Goal: Information Seeking & Learning: Learn about a topic

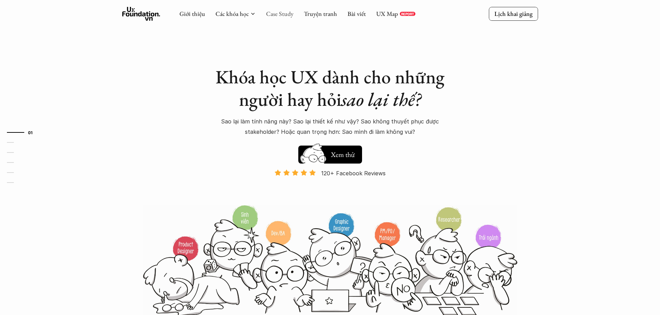
click at [282, 16] on link "Case Study" at bounding box center [279, 14] width 27 height 8
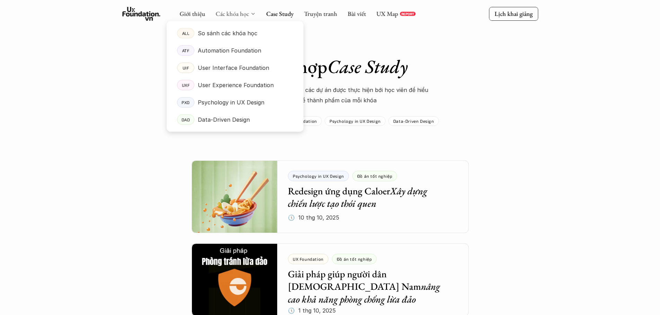
click at [247, 12] on link "Các khóa học" at bounding box center [231, 14] width 33 height 8
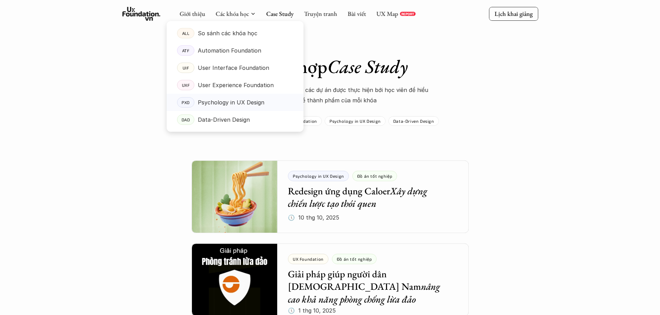
click at [215, 96] on link "PXD Psychology in UX Design" at bounding box center [235, 102] width 137 height 17
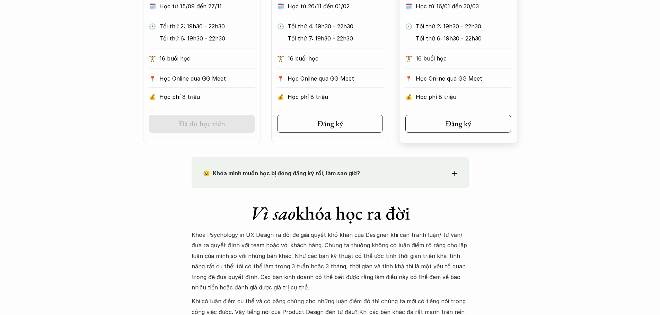
scroll to position [519, 0]
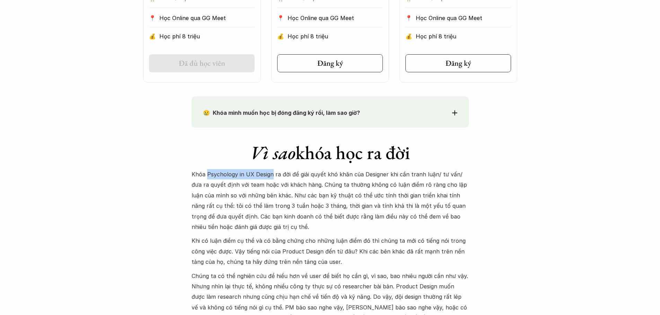
drag, startPoint x: 271, startPoint y: 171, endPoint x: 211, endPoint y: 168, distance: 60.0
click at [207, 175] on p "Khóa Psychology in UX Design ra đời để giải quyết khó khăn của Designer khi cần…" at bounding box center [329, 200] width 277 height 63
copy p "Psychology in UX Design"
